Goal: Information Seeking & Learning: Understand process/instructions

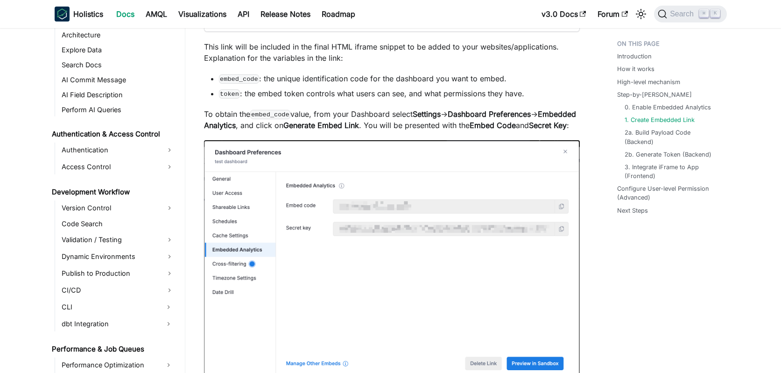
scroll to position [511, 0]
click at [100, 154] on link "Authentication" at bounding box center [118, 150] width 118 height 15
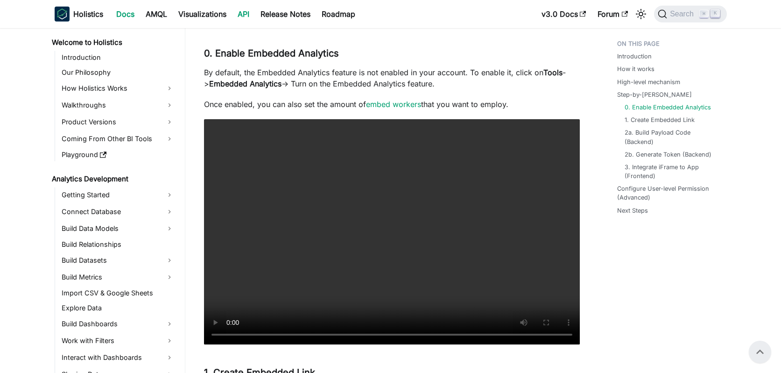
scroll to position [1033, 0]
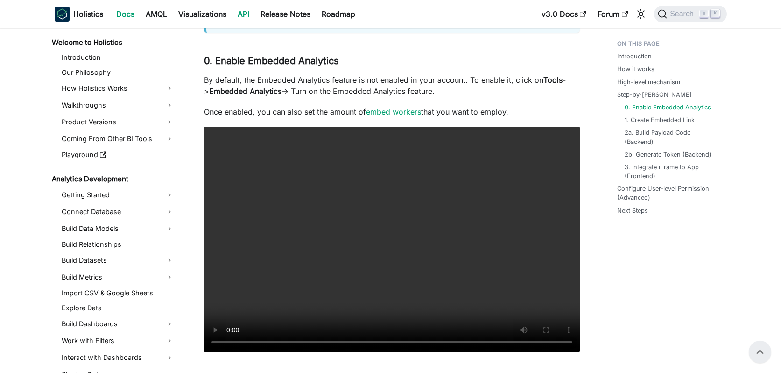
click at [251, 12] on link "API" at bounding box center [243, 14] width 23 height 15
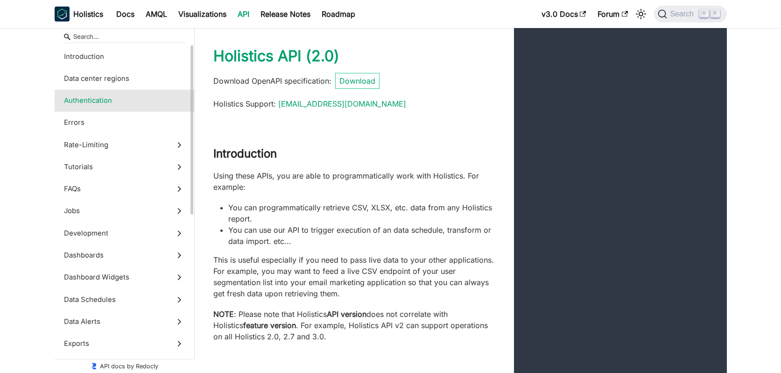
click at [60, 97] on label "Authentication" at bounding box center [125, 101] width 140 height 22
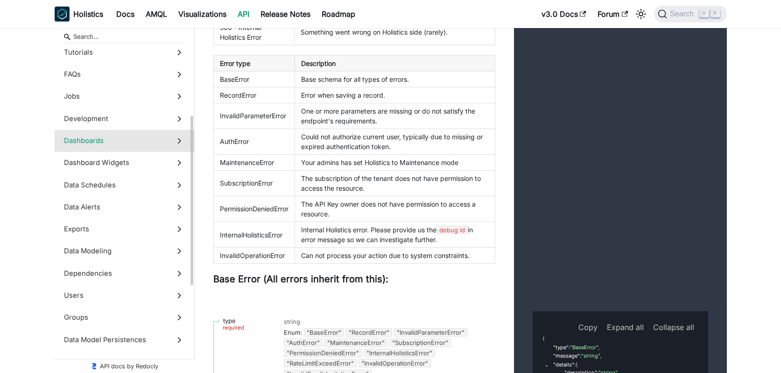
scroll to position [122, 0]
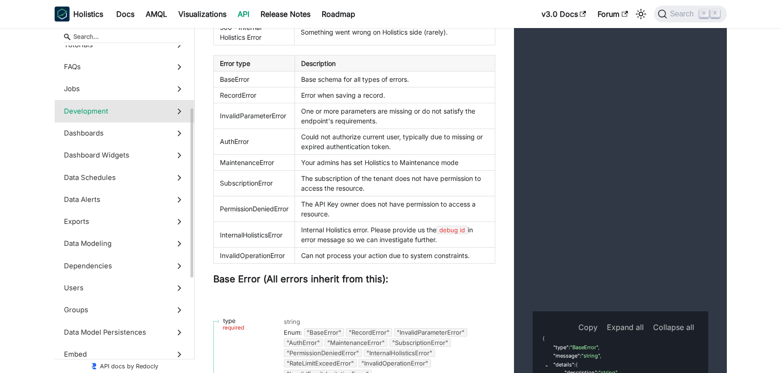
click at [121, 116] on span "Development" at bounding box center [115, 111] width 103 height 10
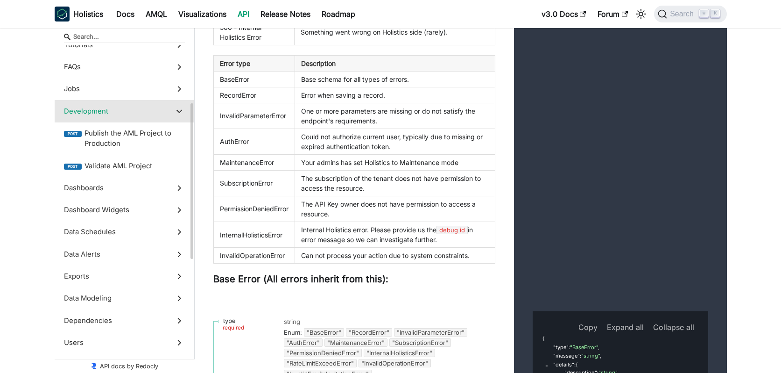
scroll to position [16256, 0]
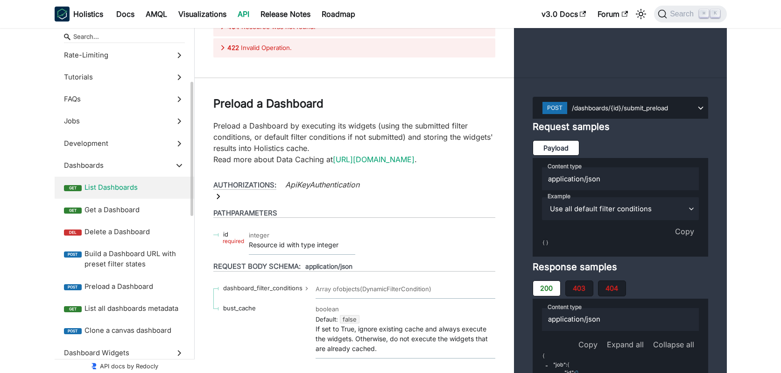
scroll to position [17442, 0]
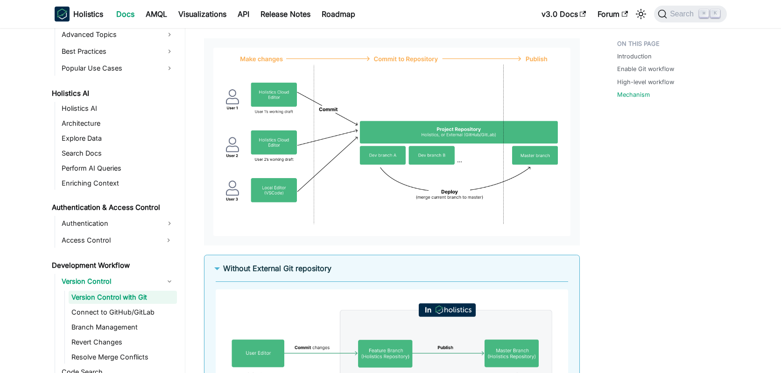
scroll to position [1287, 0]
click at [124, 313] on link "Connect to GitHub/GitLab" at bounding box center [123, 311] width 108 height 13
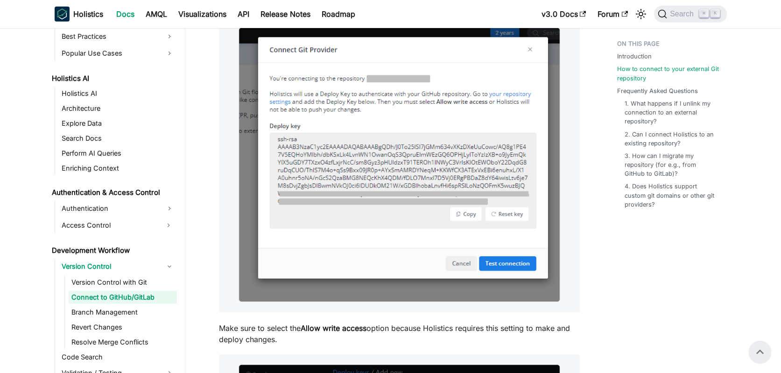
scroll to position [663, 0]
